Goal: Task Accomplishment & Management: Complete application form

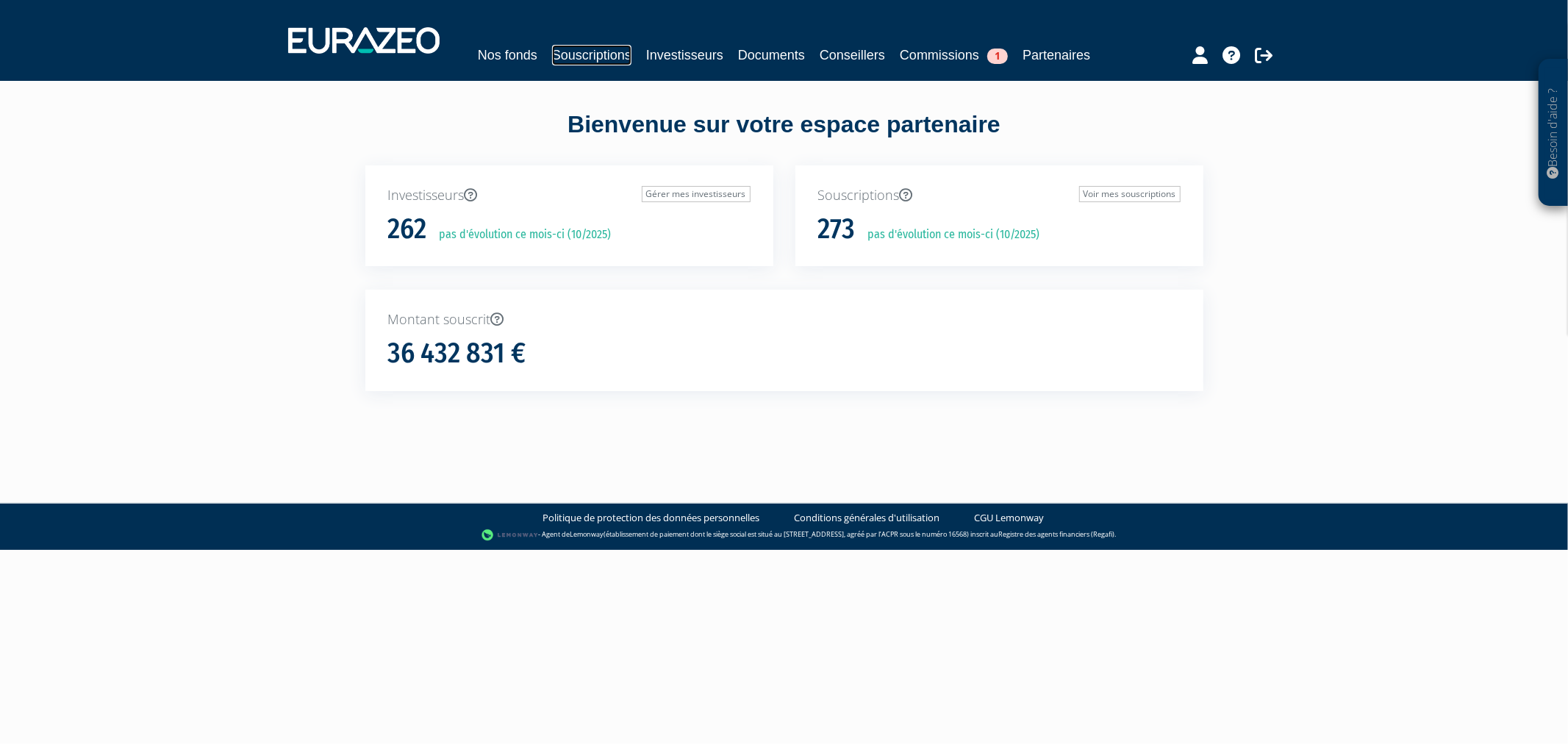
click at [618, 45] on link "Souscriptions" at bounding box center [591, 55] width 79 height 20
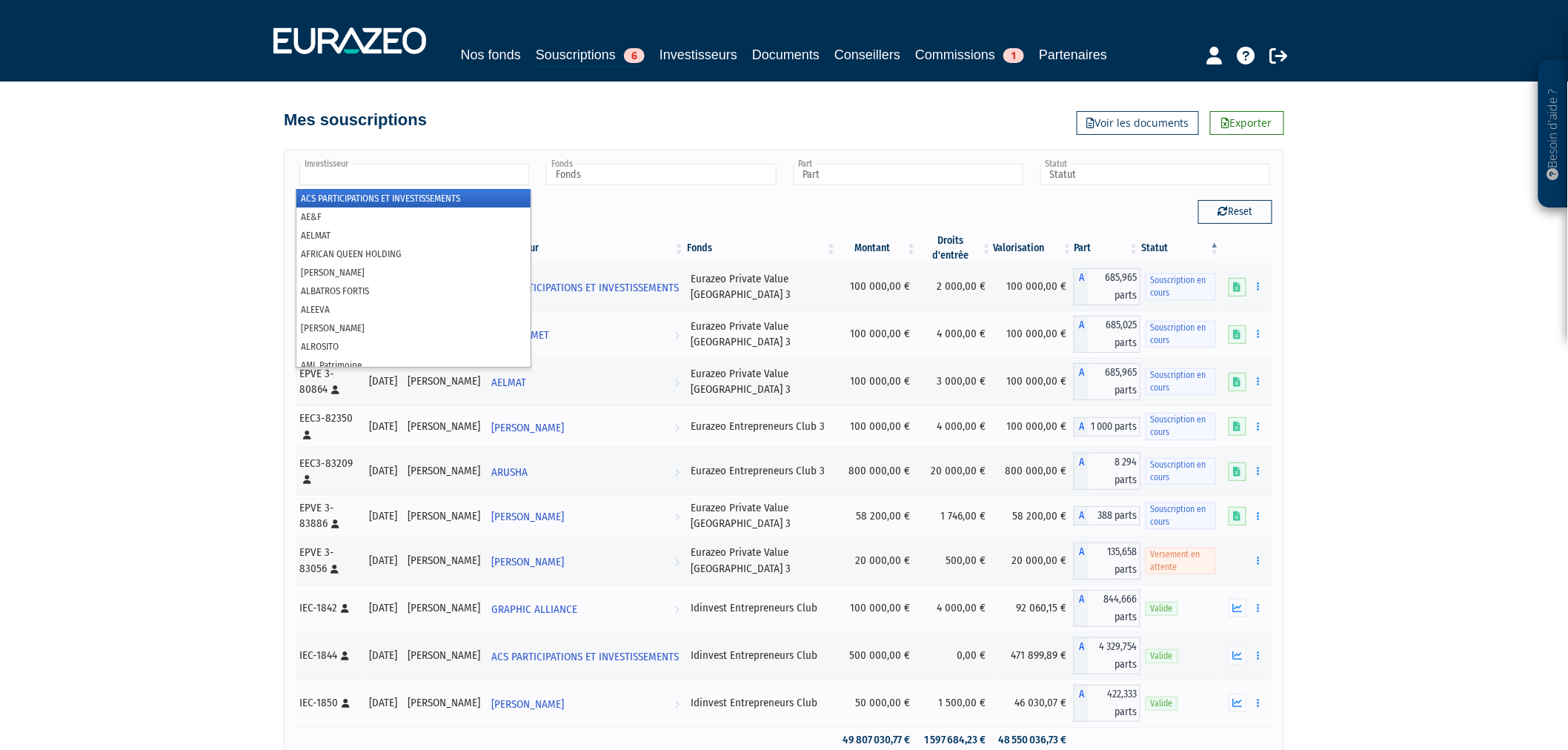
click at [465, 185] on input "text" at bounding box center [414, 174] width 229 height 21
type input "cast"
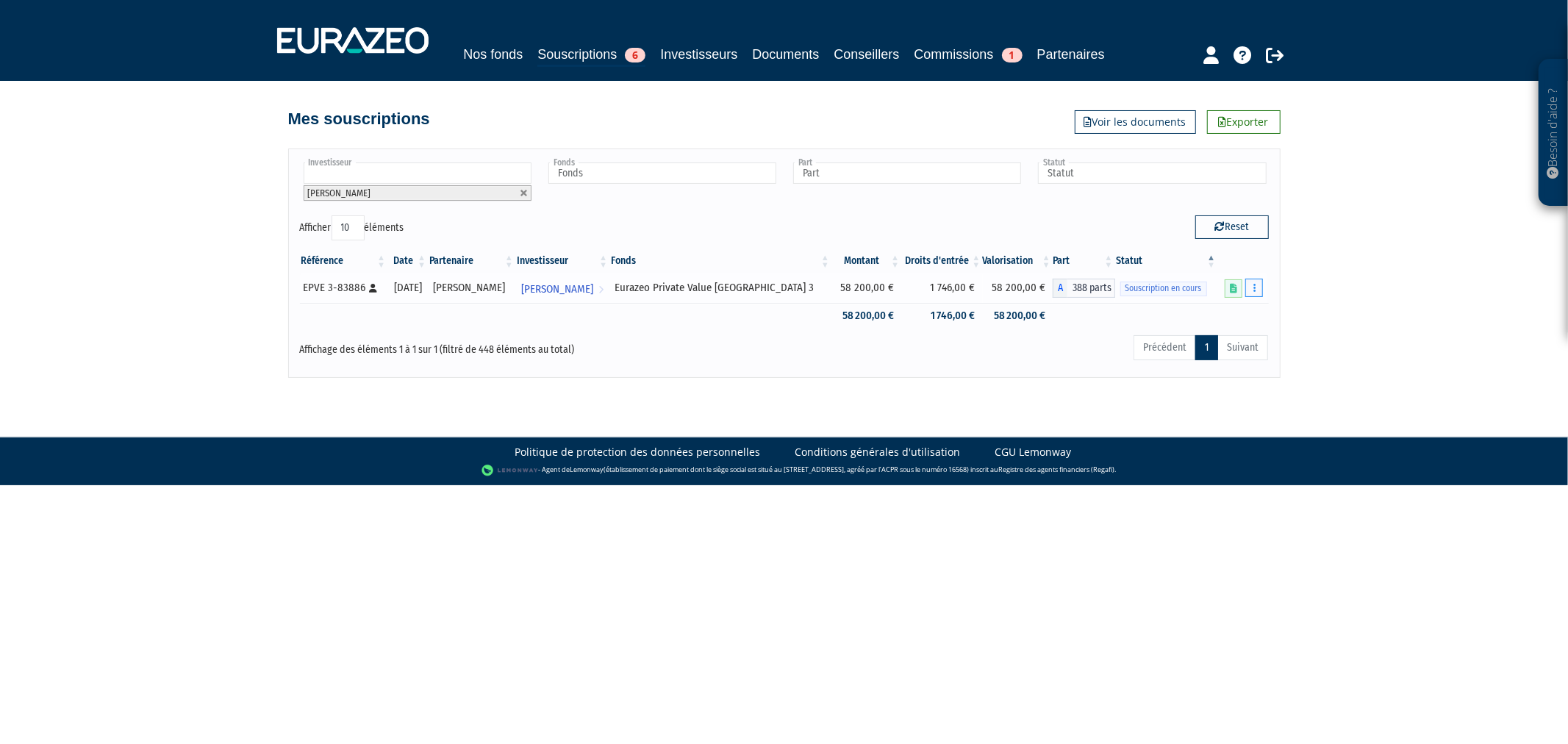
click at [1257, 297] on button "button" at bounding box center [1254, 288] width 18 height 19
click at [1223, 355] on link "Compléter" at bounding box center [1210, 342] width 95 height 24
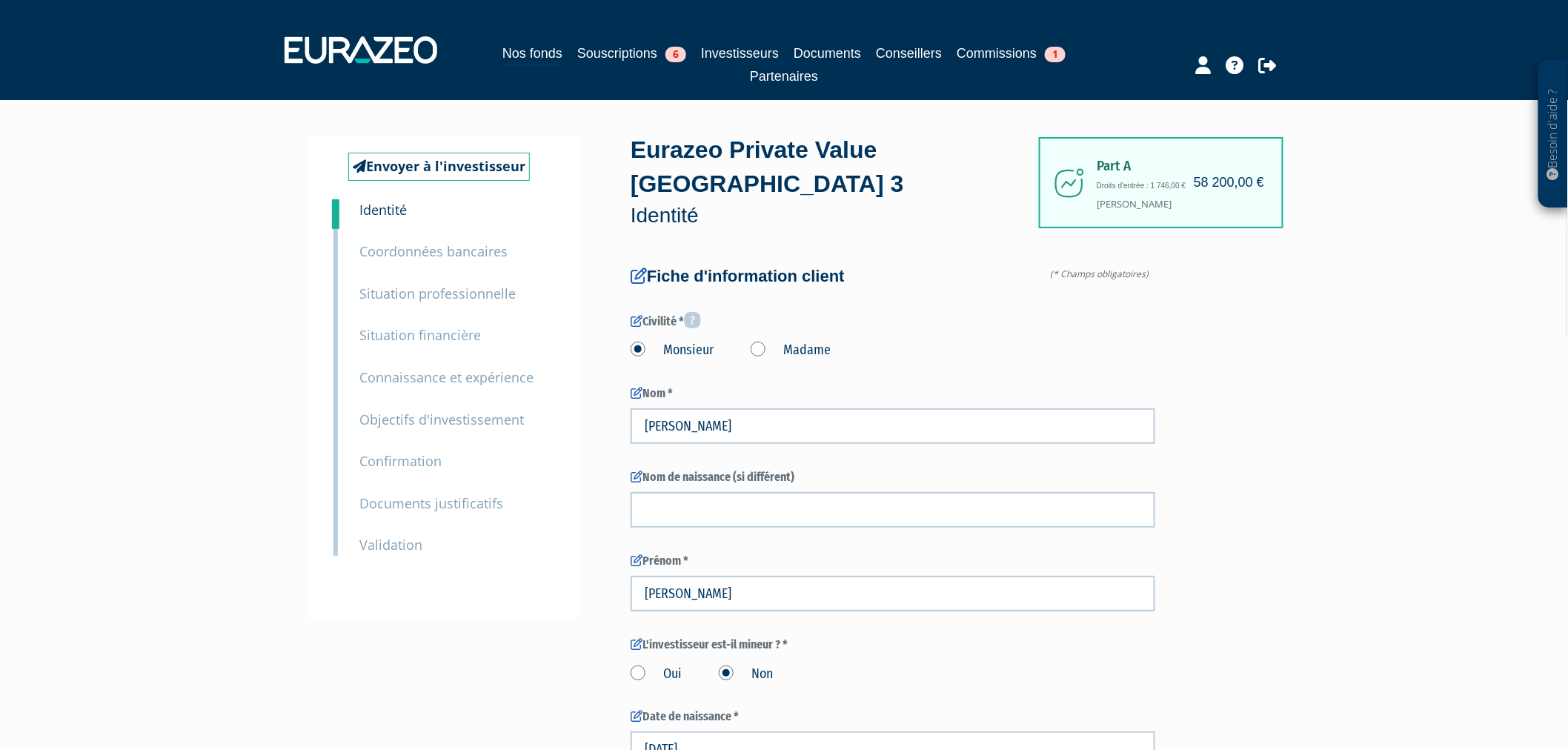
click at [490, 509] on small "Documents justificatifs" at bounding box center [431, 503] width 144 height 18
